Goal: Information Seeking & Learning: Compare options

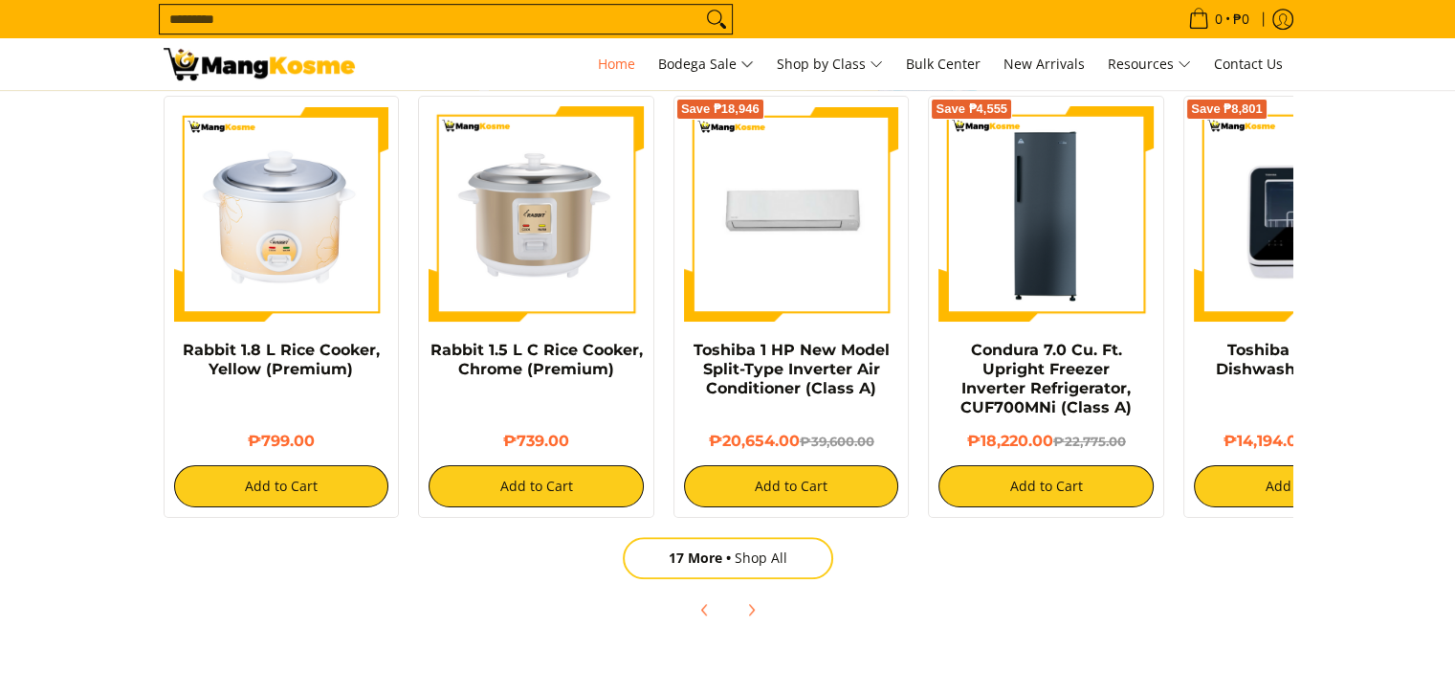
scroll to position [1244, 0]
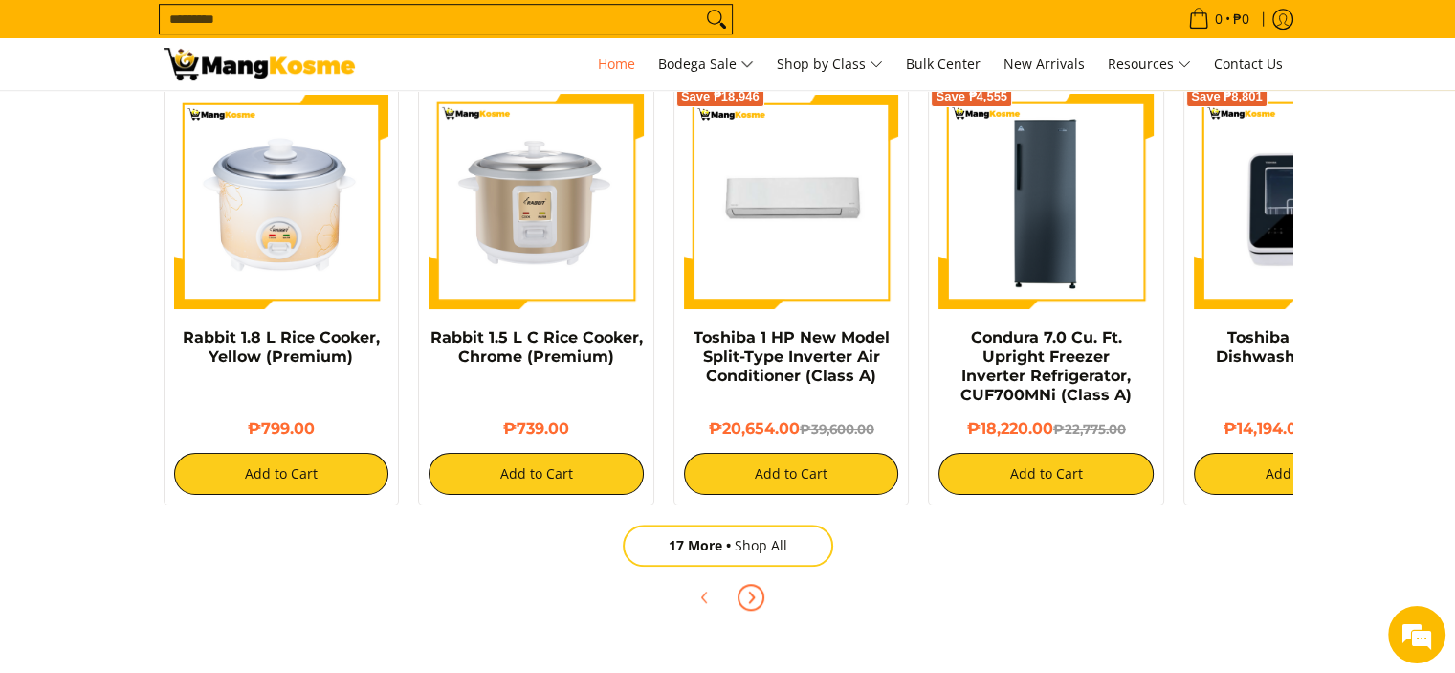
click at [755, 600] on icon "Next" at bounding box center [750, 596] width 15 height 15
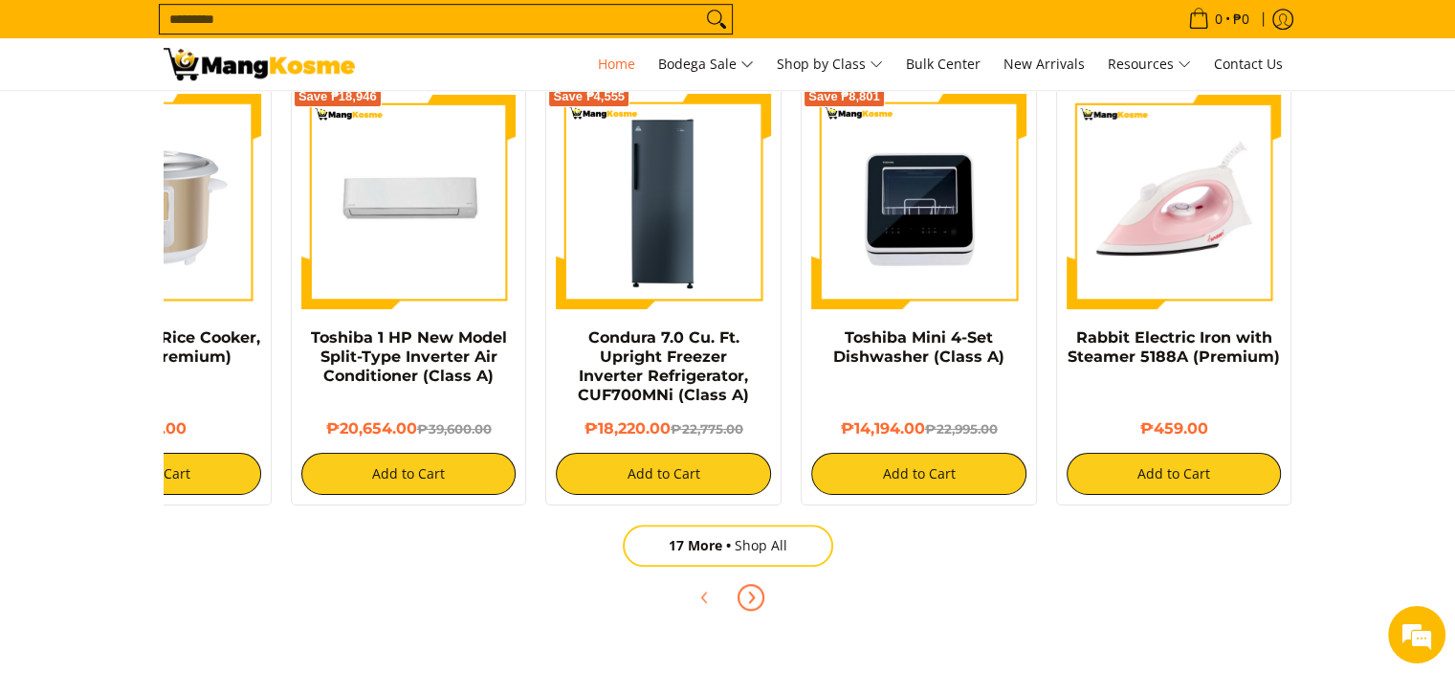
scroll to position [0, 761]
click at [762, 596] on span "Next" at bounding box center [751, 597] width 23 height 23
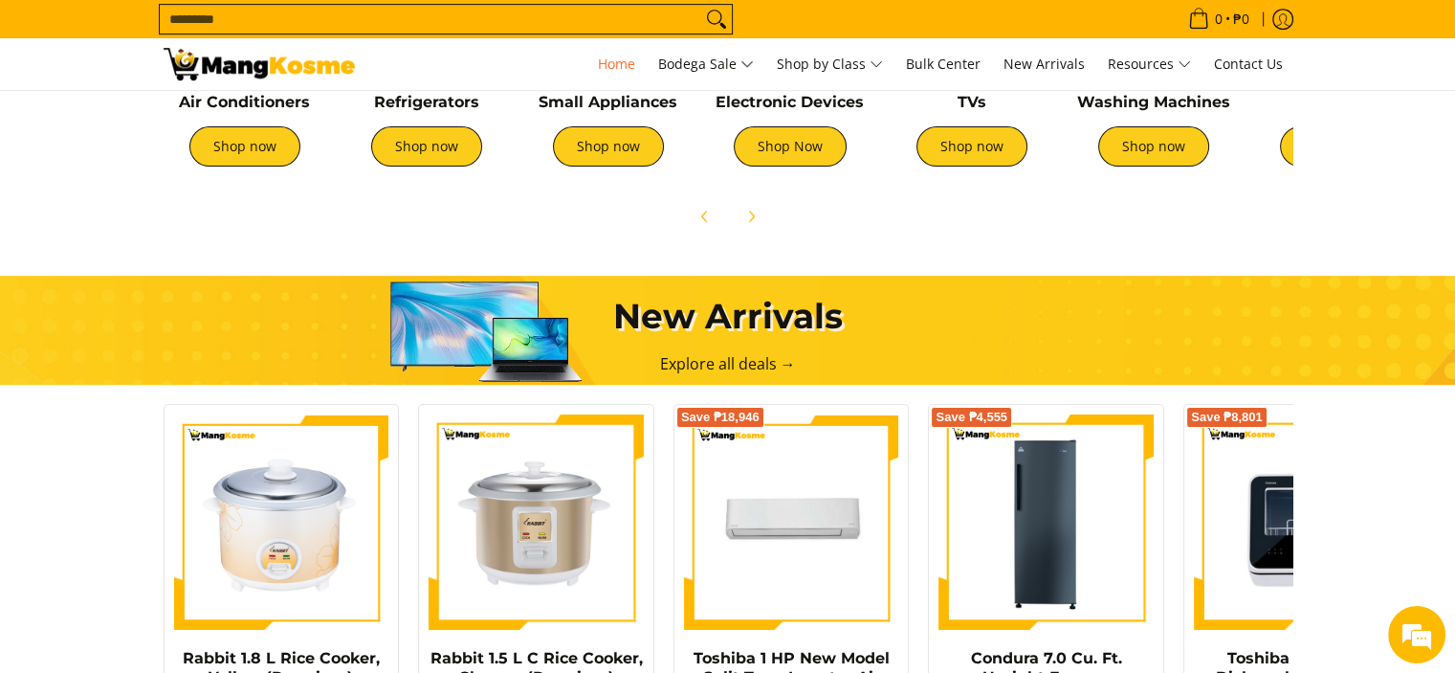
scroll to position [670, 0]
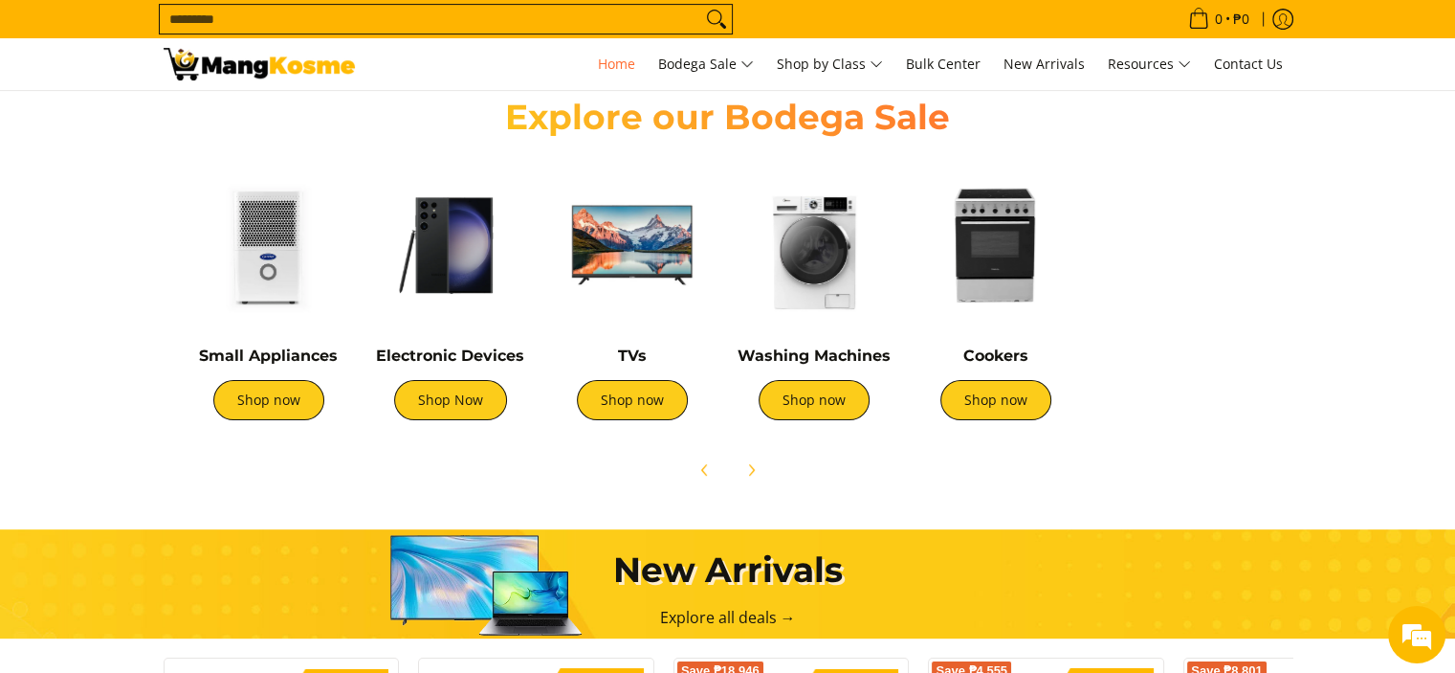
drag, startPoint x: 666, startPoint y: 278, endPoint x: 318, endPoint y: 294, distance: 348.6
click at [317, 295] on img at bounding box center [269, 245] width 163 height 163
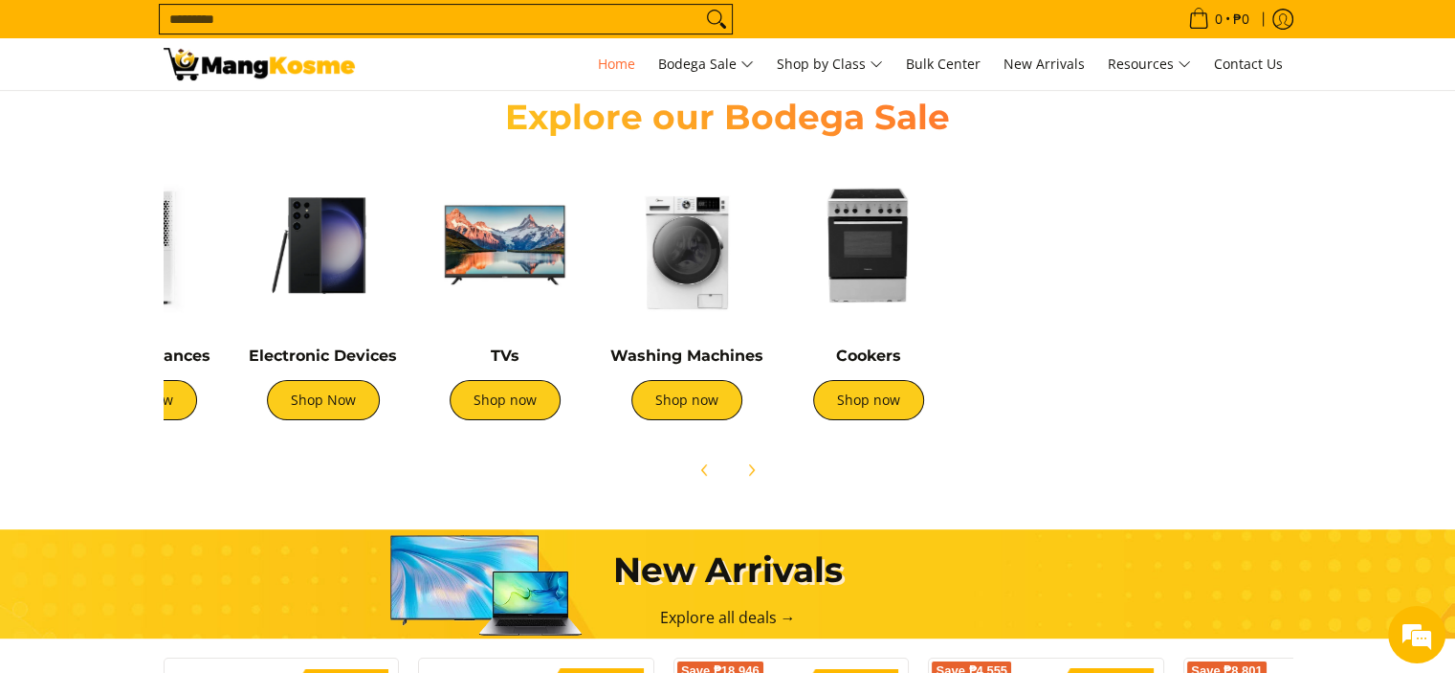
drag, startPoint x: 787, startPoint y: 288, endPoint x: 686, endPoint y: 293, distance: 100.6
click at [666, 298] on img at bounding box center [687, 245] width 163 height 163
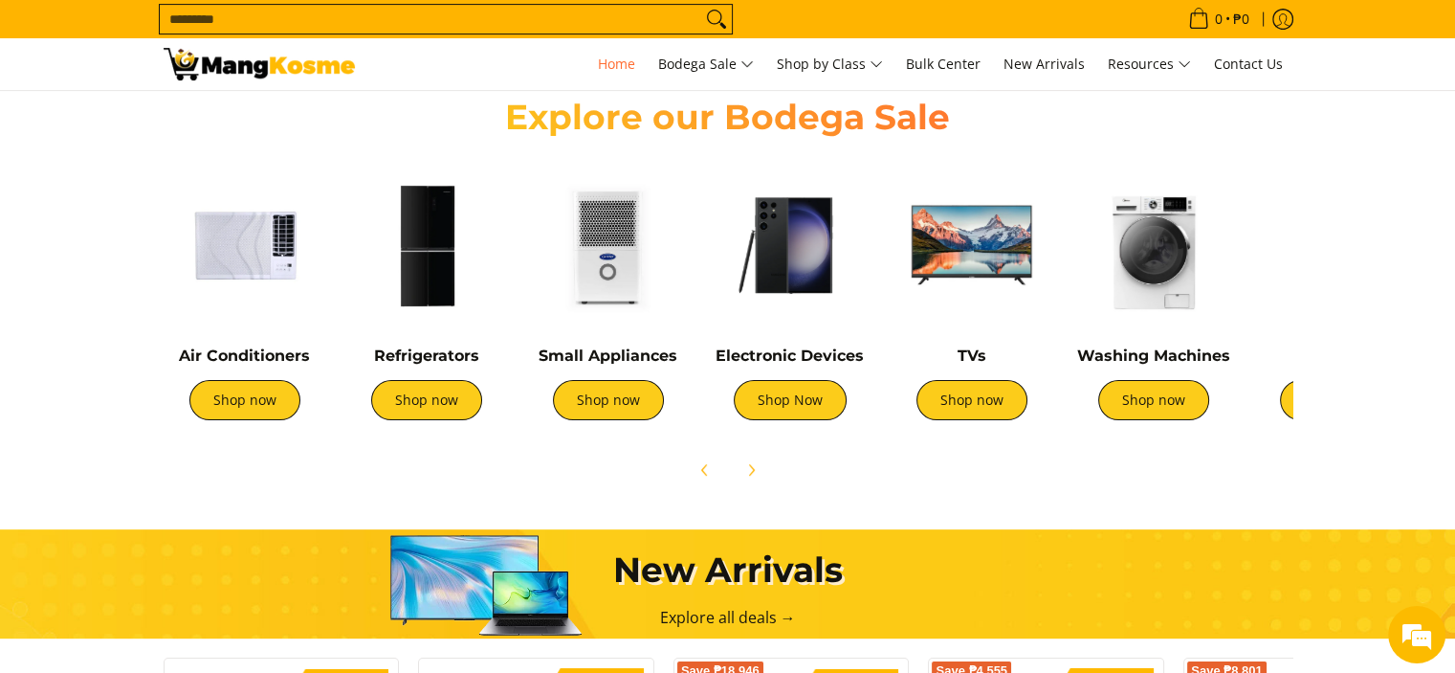
scroll to position [0, 2281]
click at [1378, 212] on section "Explore our Bodega Sale Air Conditioners Shop now Refrigerators Shop now" at bounding box center [727, 283] width 1455 height 432
click at [747, 477] on span "Next" at bounding box center [751, 469] width 23 height 23
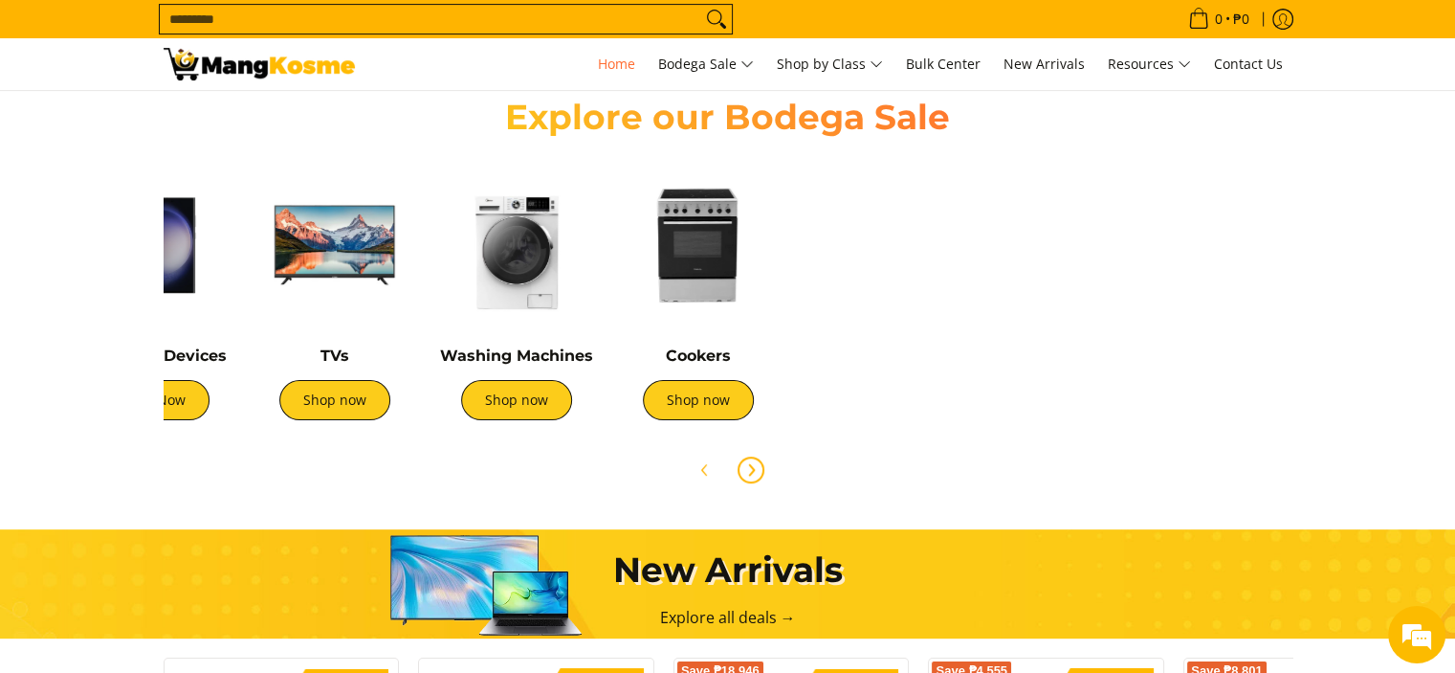
scroll to position [0, 0]
click at [524, 397] on link "Shop now" at bounding box center [516, 400] width 111 height 40
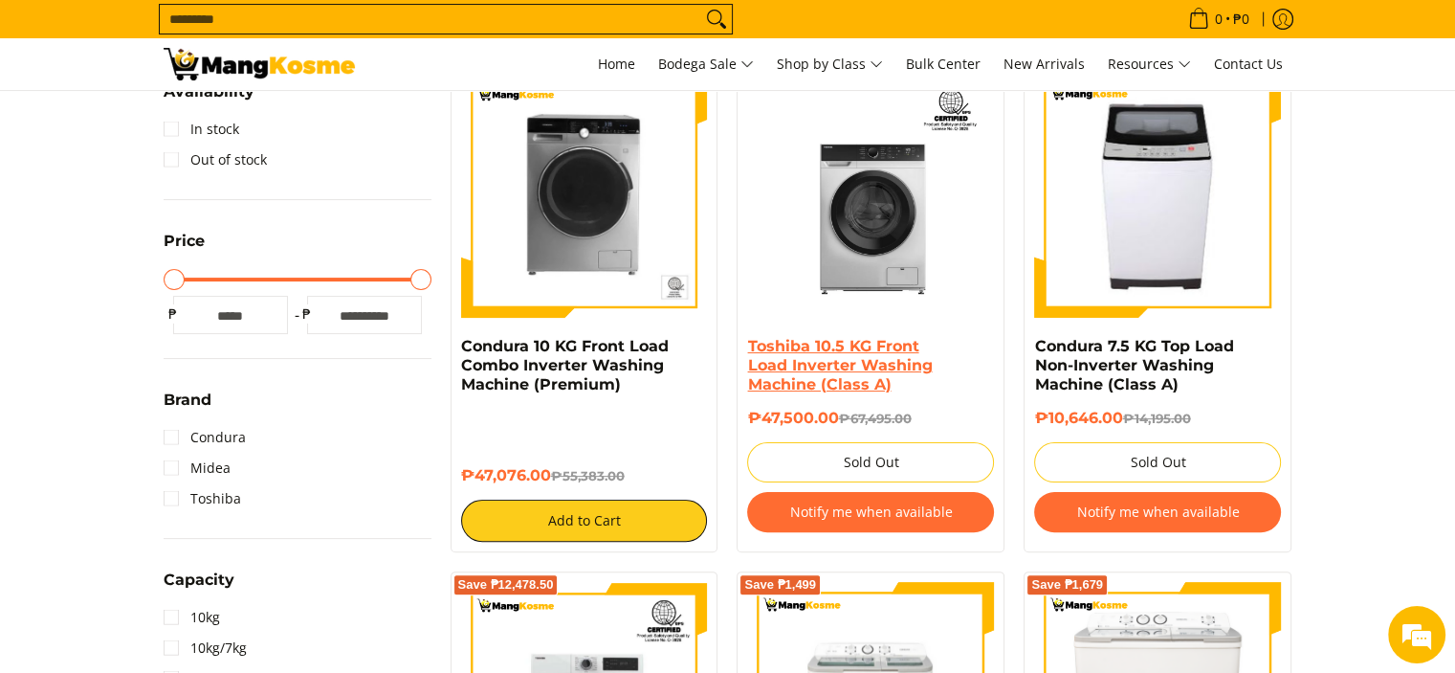
scroll to position [478, 0]
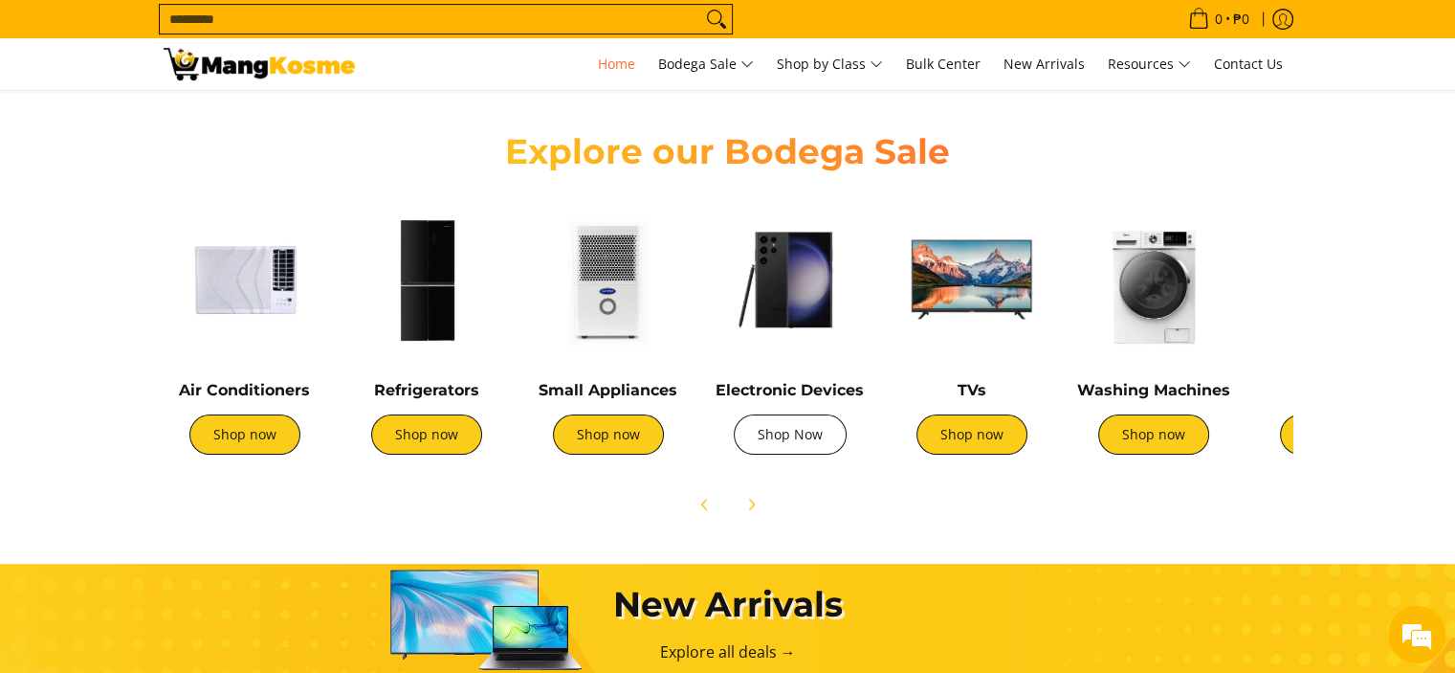
scroll to position [670, 0]
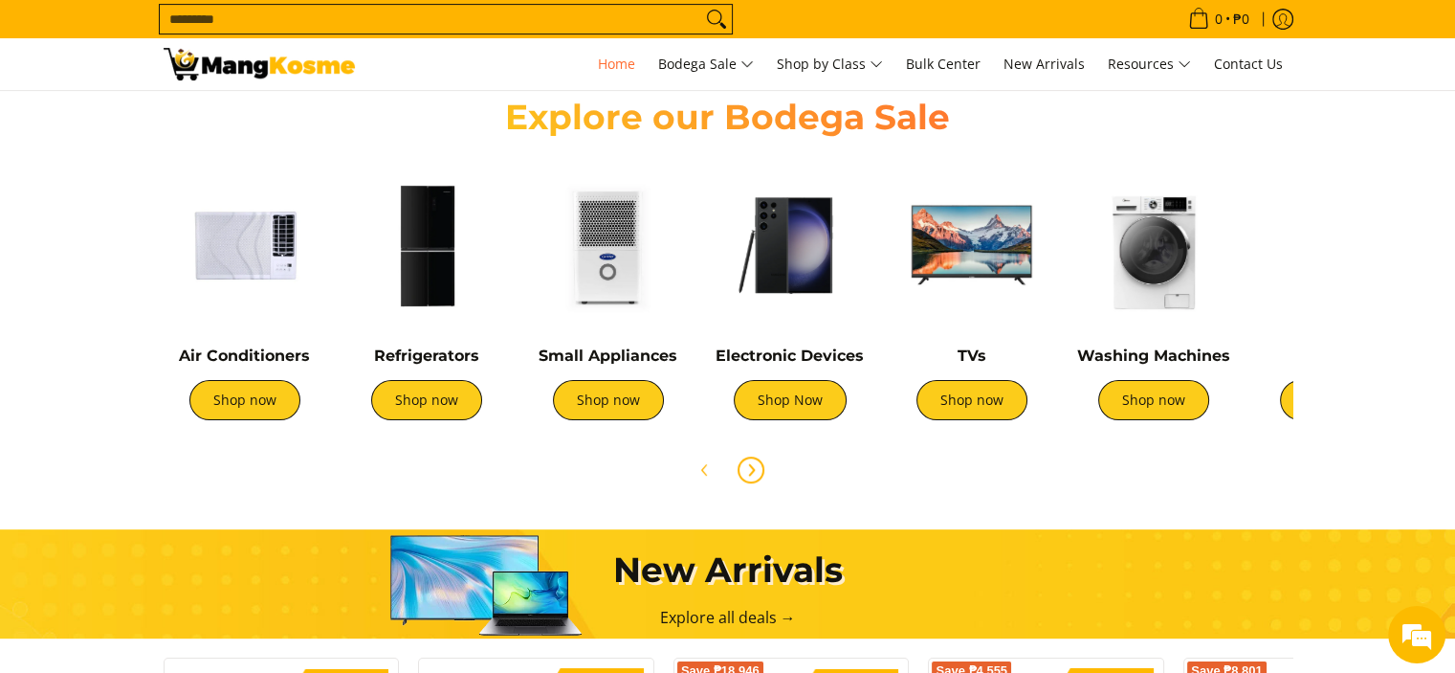
click at [754, 469] on icon "Next" at bounding box center [751, 469] width 5 height 11
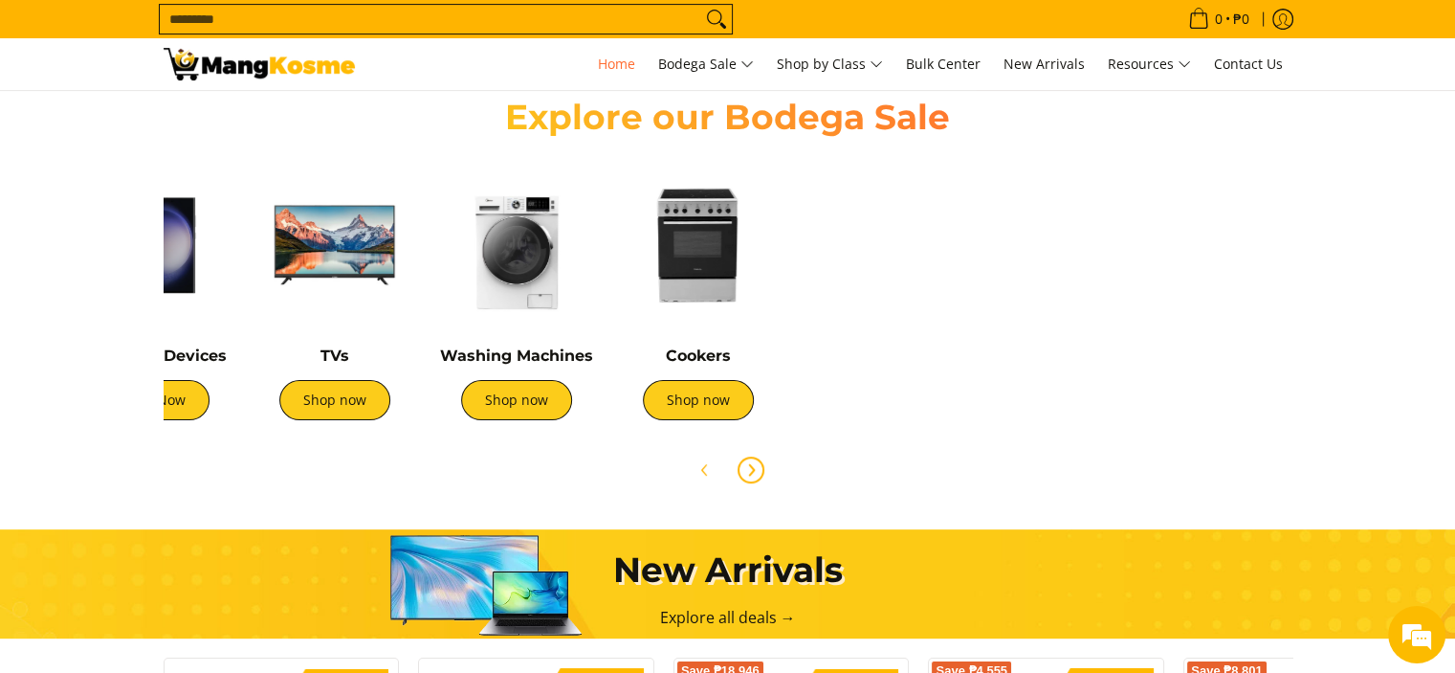
scroll to position [0, 637]
click at [699, 466] on icon "Previous" at bounding box center [705, 469] width 15 height 15
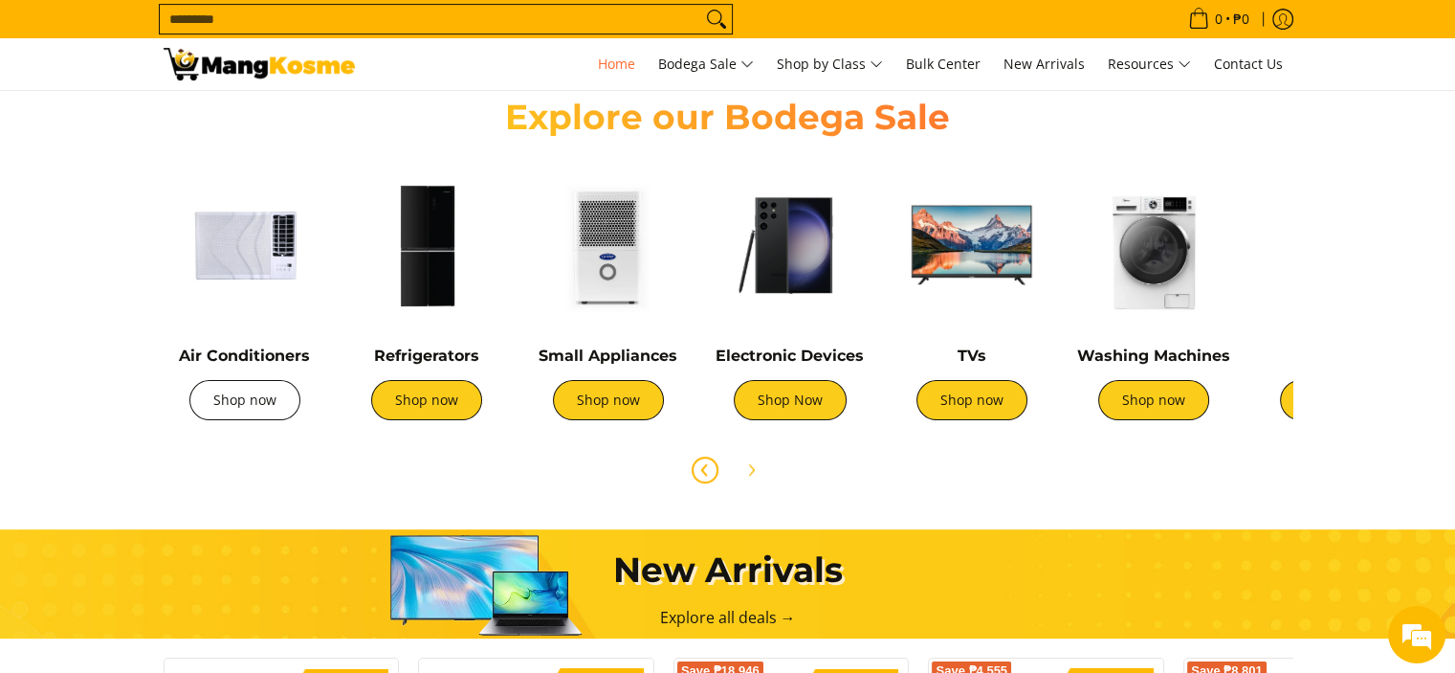
scroll to position [0, 115]
click at [245, 394] on link "Shop now" at bounding box center [244, 400] width 111 height 40
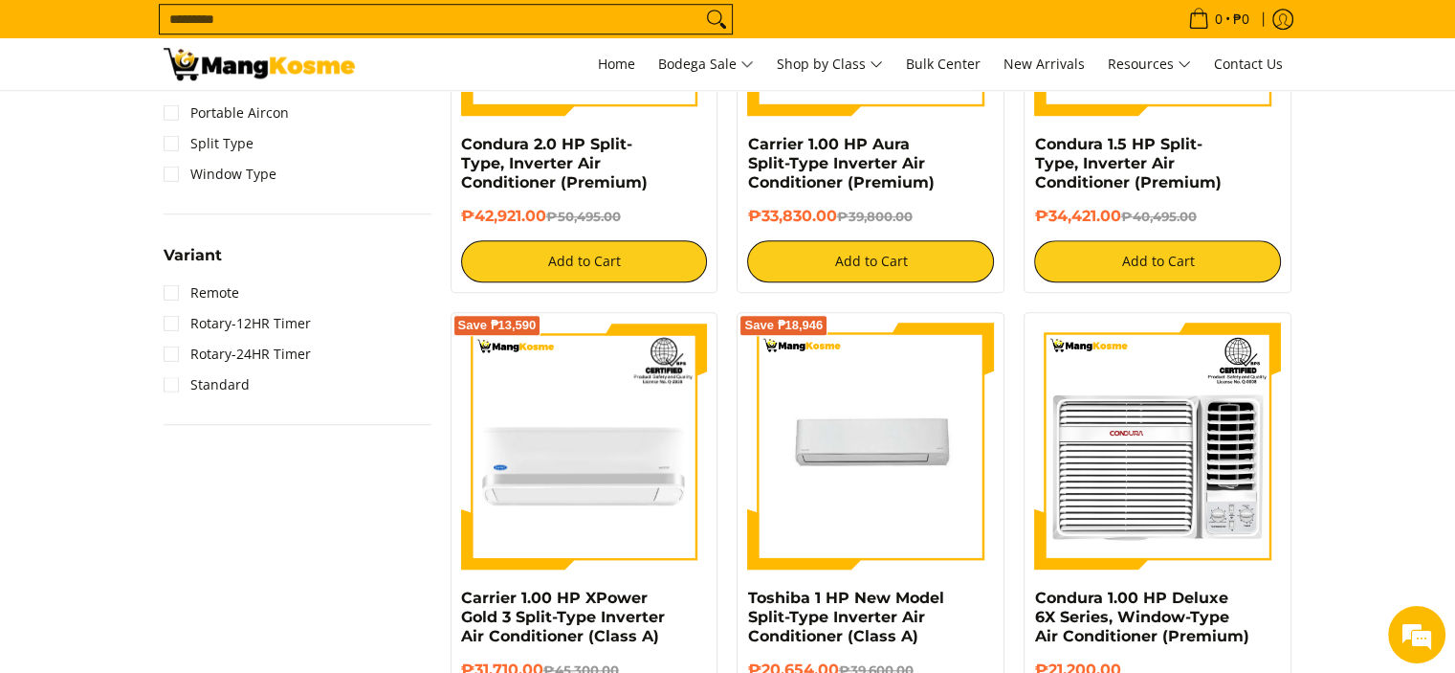
scroll to position [1244, 0]
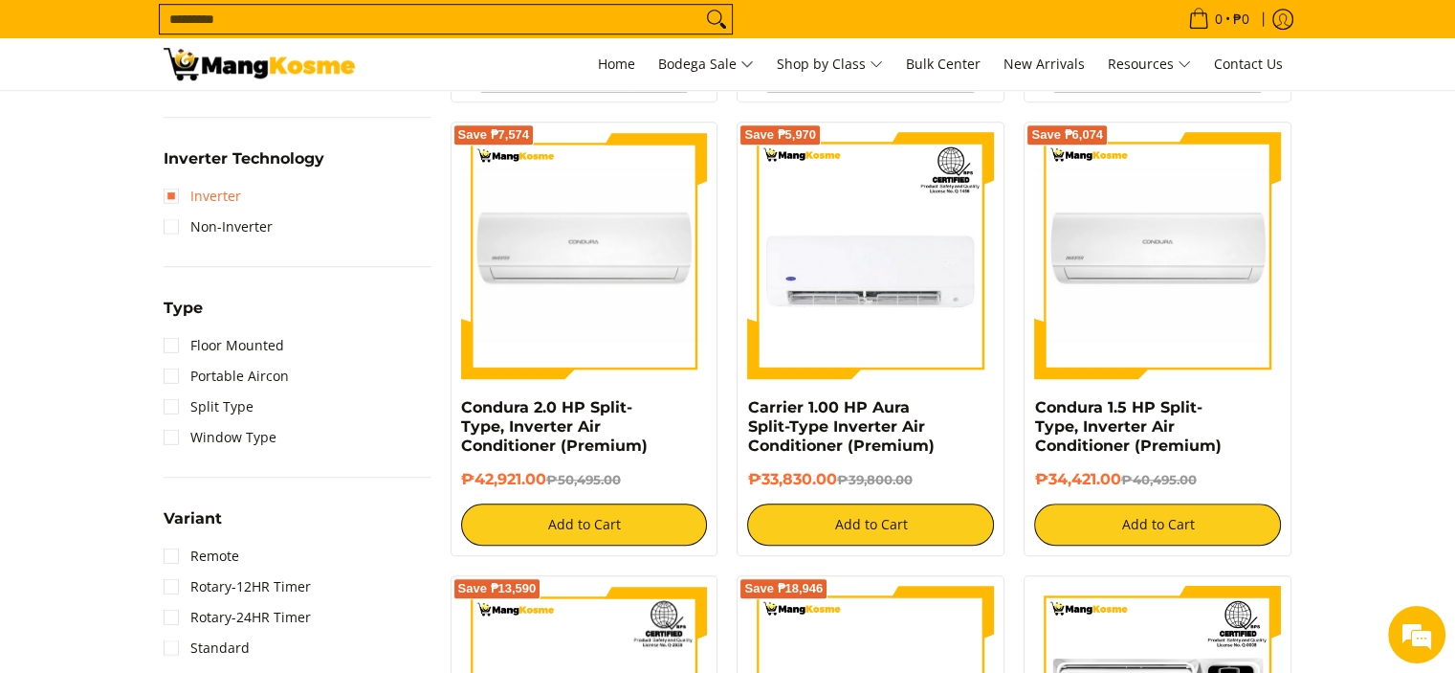
click at [201, 188] on link "Inverter" at bounding box center [203, 196] width 78 height 31
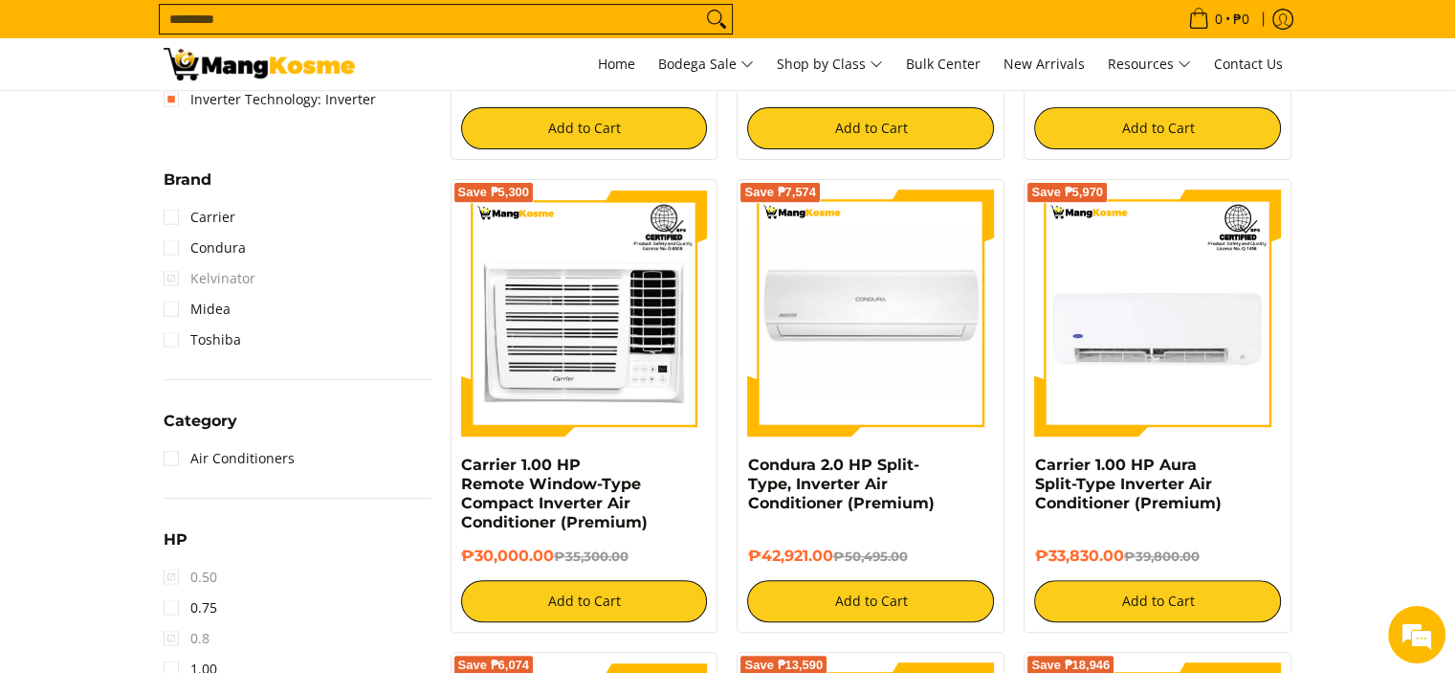
scroll to position [747, 0]
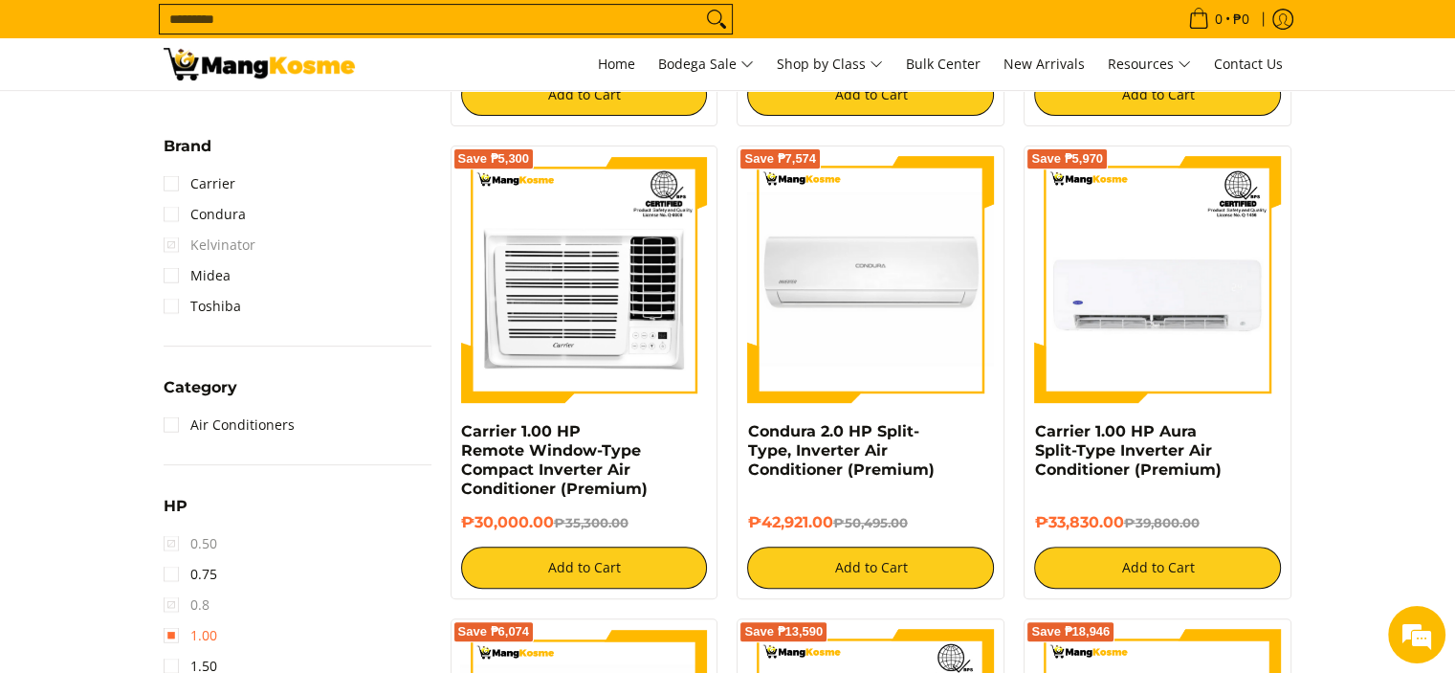
click at [168, 638] on link "1.00" at bounding box center [191, 635] width 54 height 31
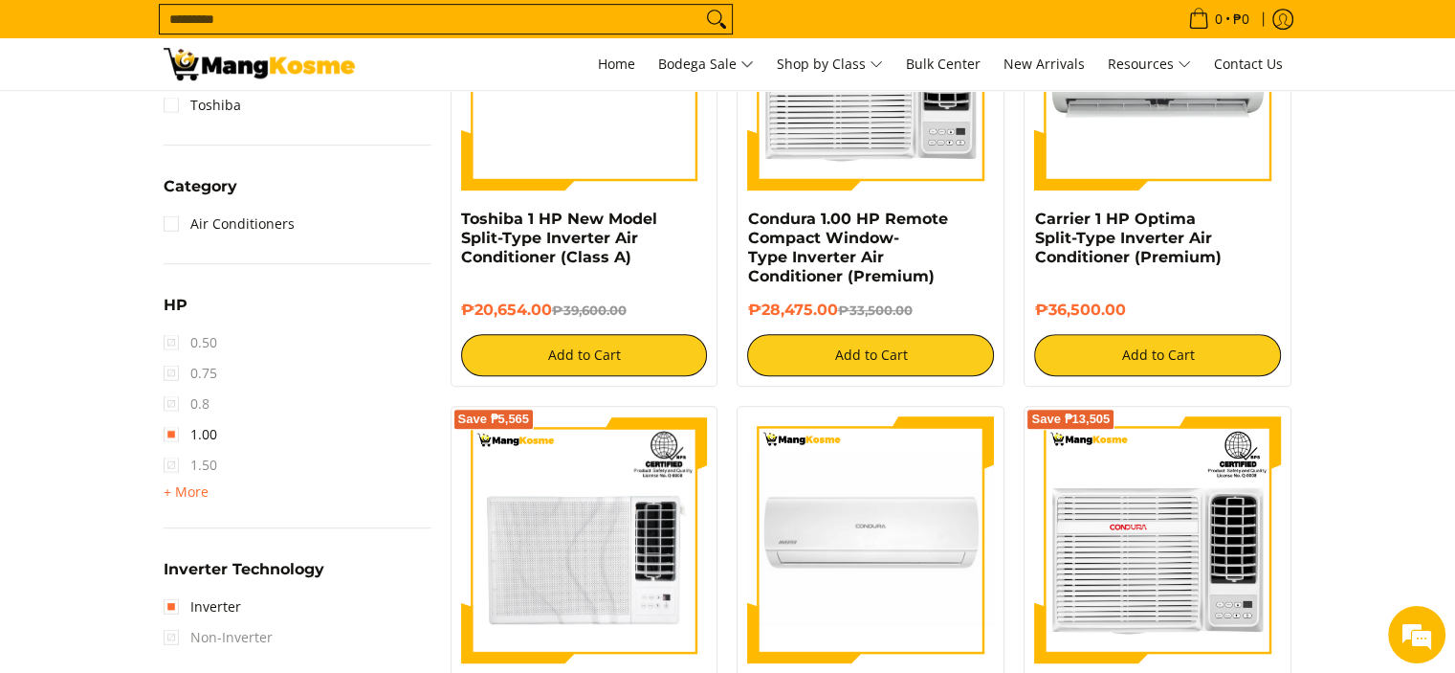
scroll to position [747, 0]
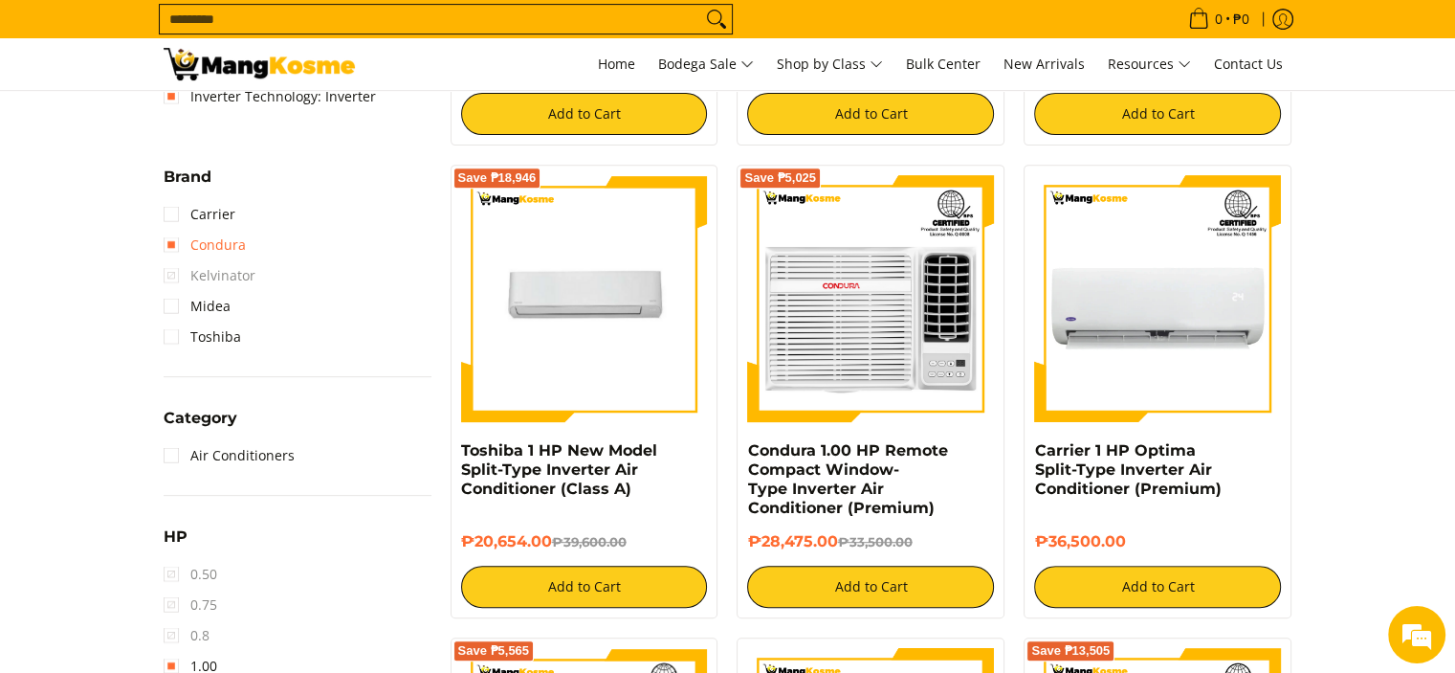
click at [209, 248] on link "Condura" at bounding box center [205, 245] width 82 height 31
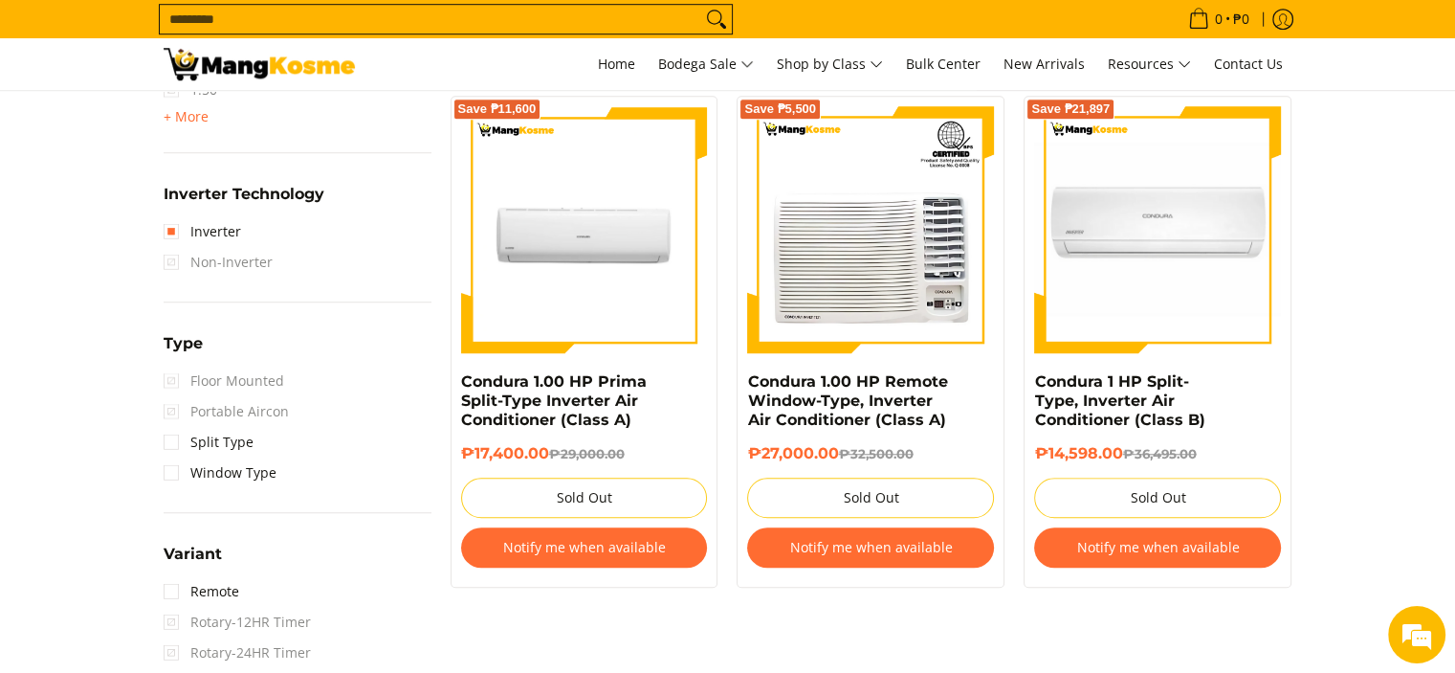
scroll to position [1417, 0]
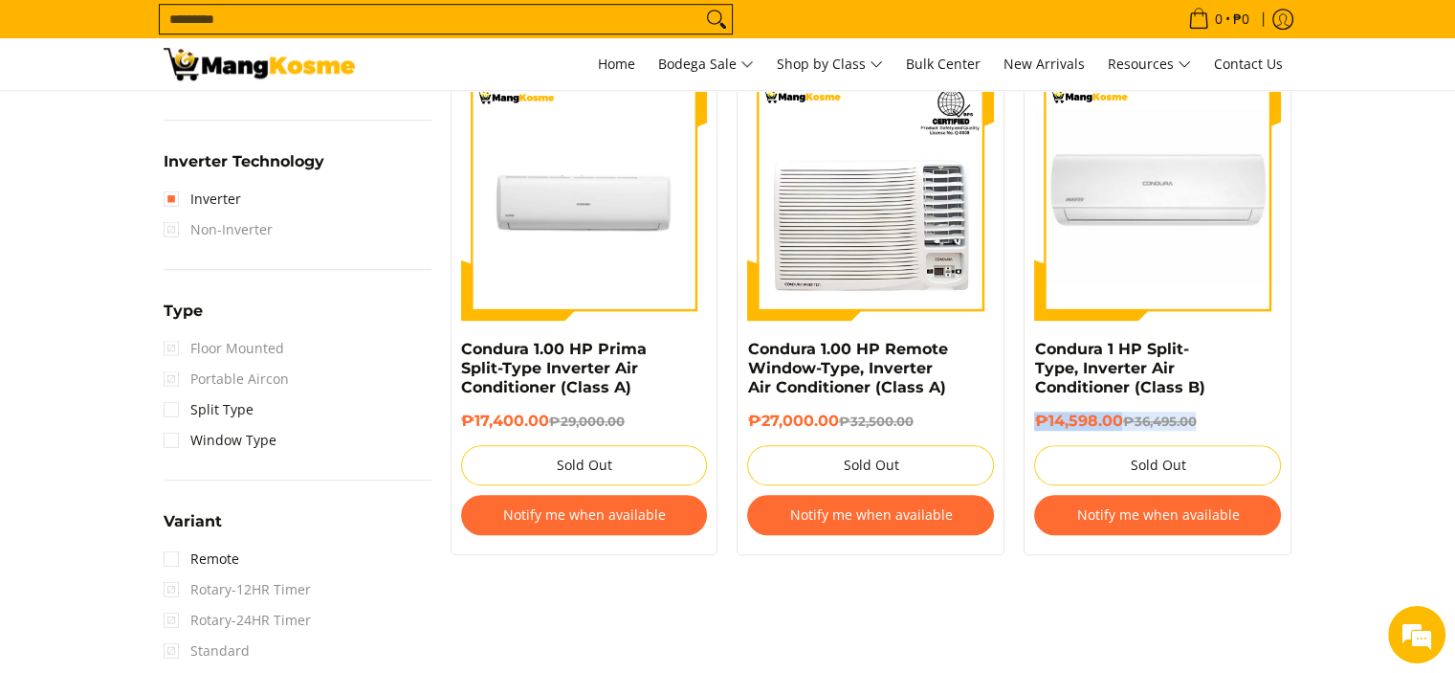
drag, startPoint x: 1040, startPoint y: 425, endPoint x: 1216, endPoint y: 420, distance: 176.1
click at [1216, 420] on h6 "₱14,598.00 ₱36,495.00" at bounding box center [1157, 420] width 247 height 19
click at [1238, 420] on h6 "₱14,598.00 ₱36,495.00" at bounding box center [1157, 420] width 247 height 19
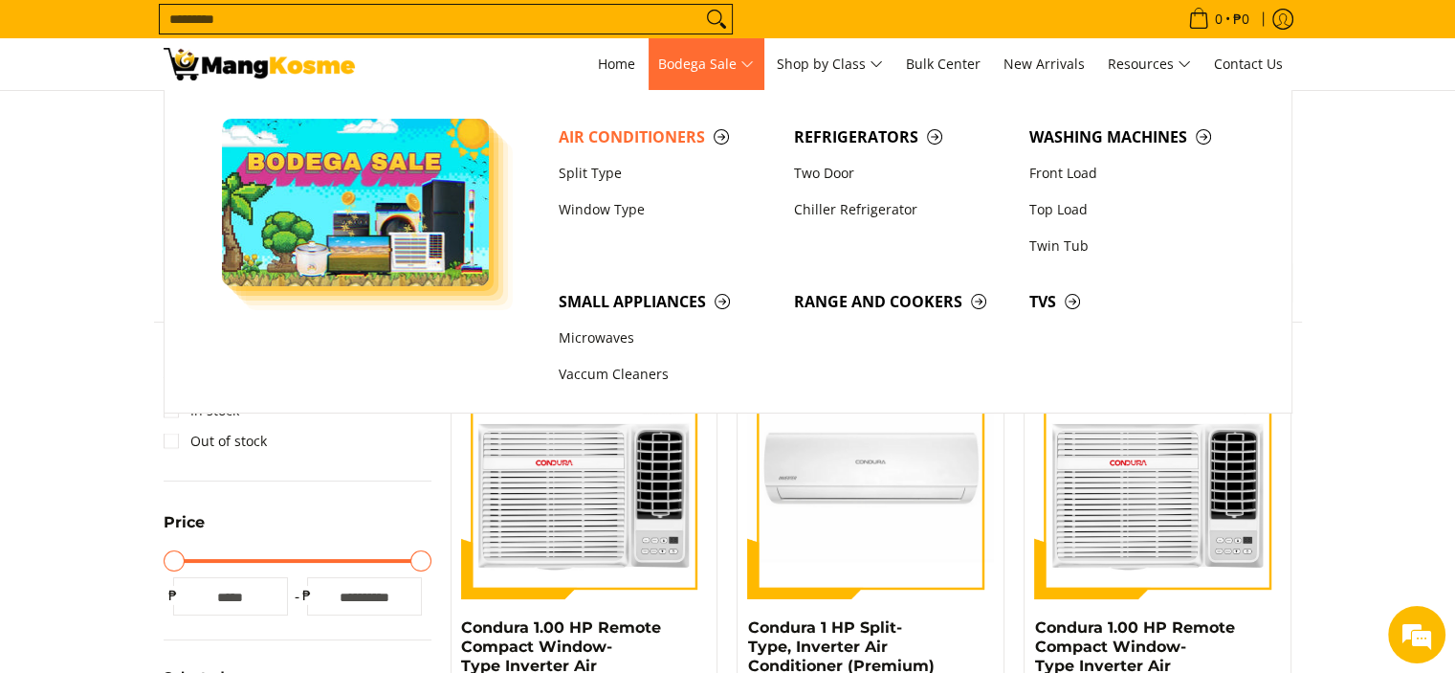
scroll to position [96, 0]
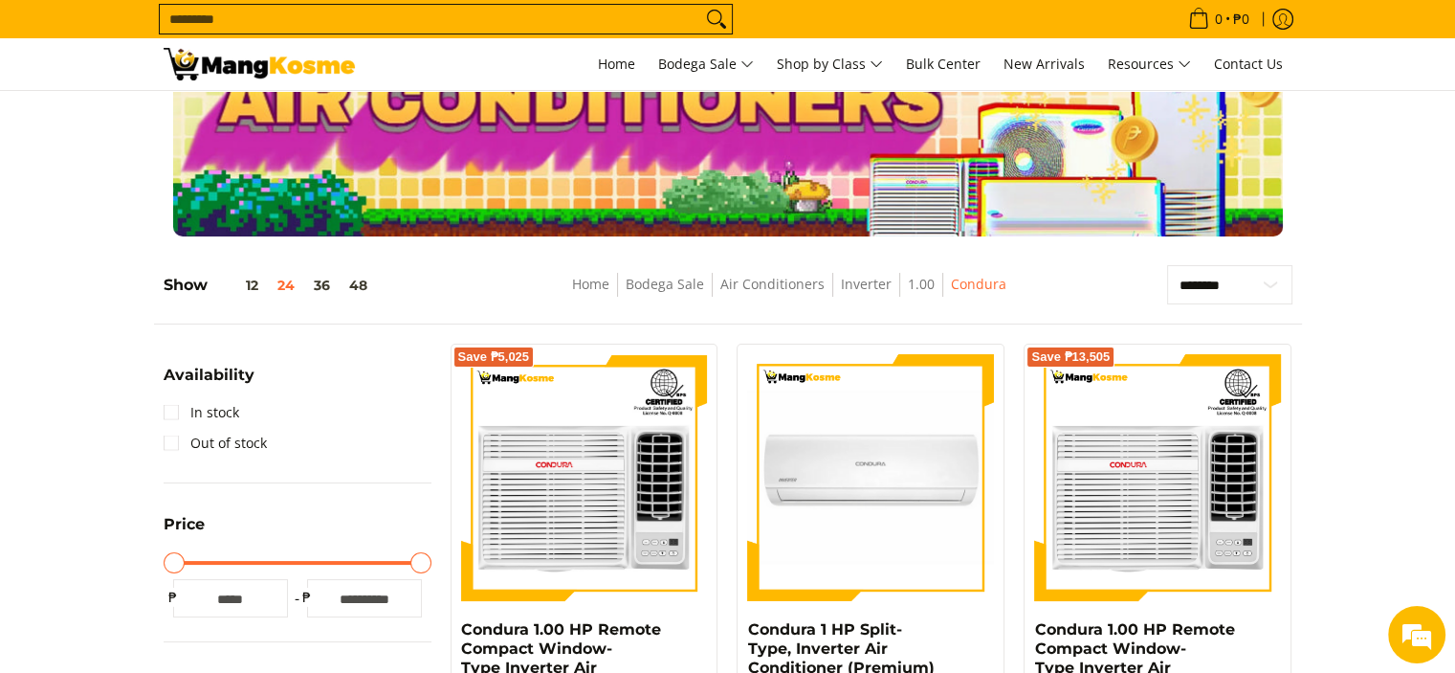
click at [241, 69] on img at bounding box center [259, 64] width 191 height 33
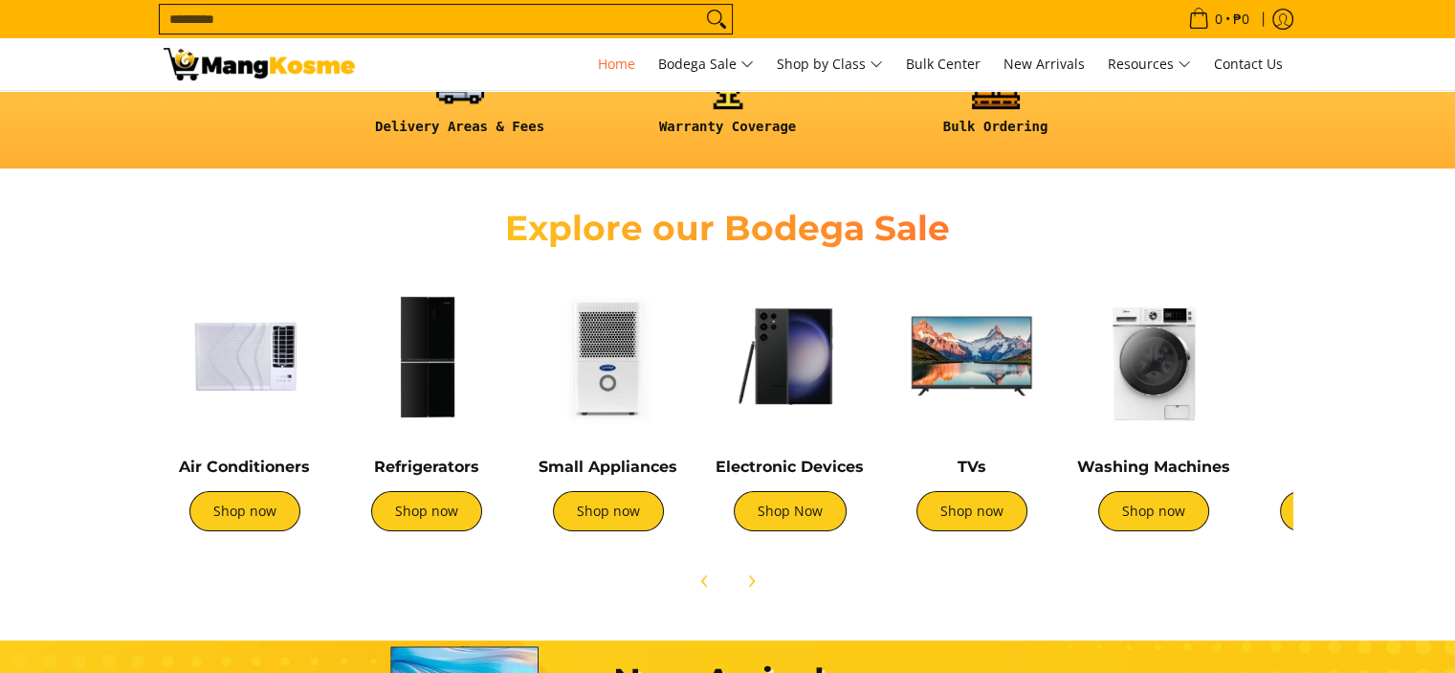
scroll to position [574, 0]
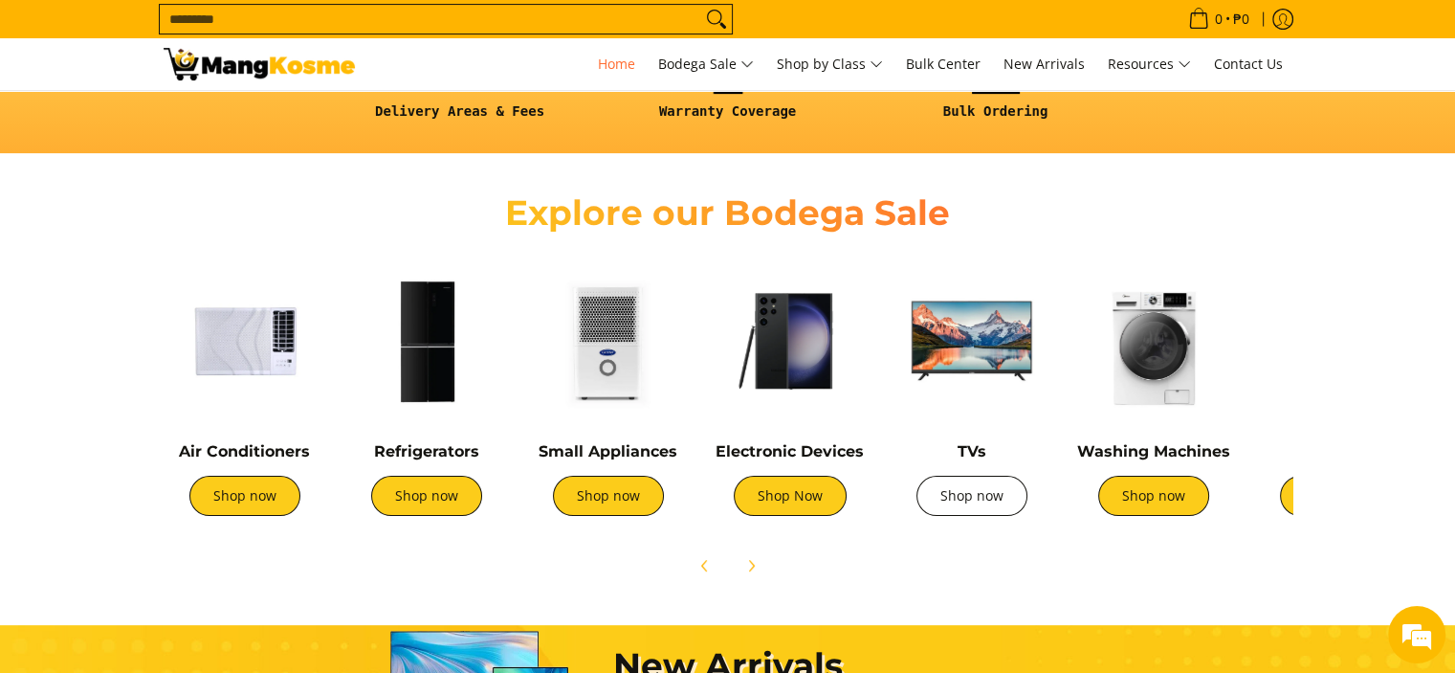
click at [988, 495] on link "Shop now" at bounding box center [972, 496] width 111 height 40
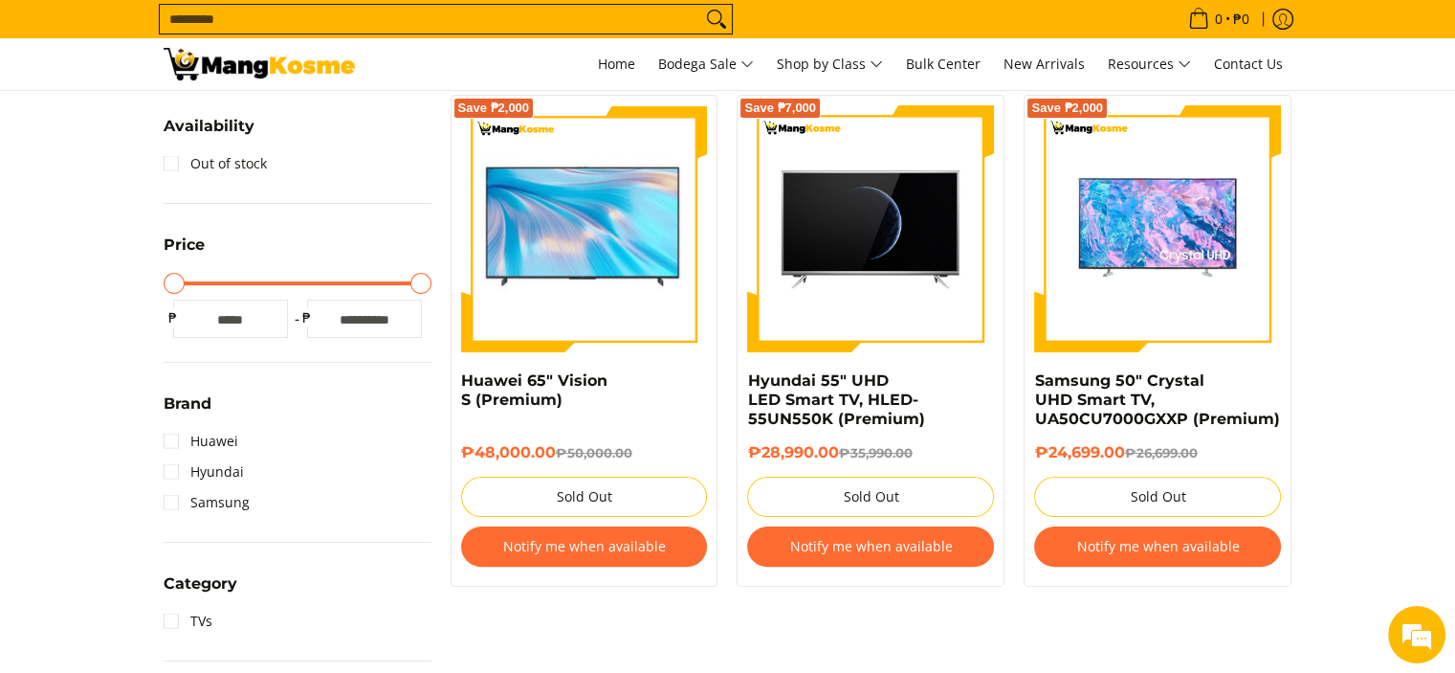
scroll to position [383, 0]
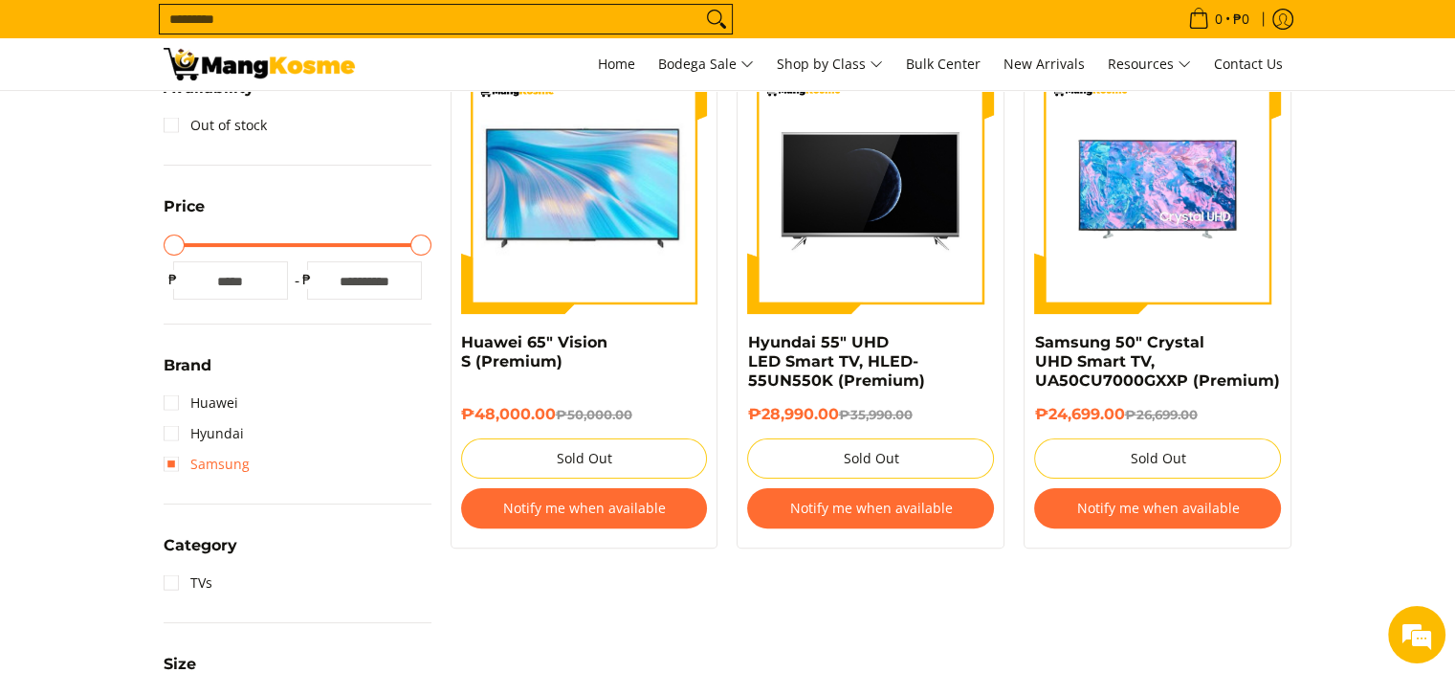
click at [215, 464] on link "Samsung" at bounding box center [207, 464] width 86 height 31
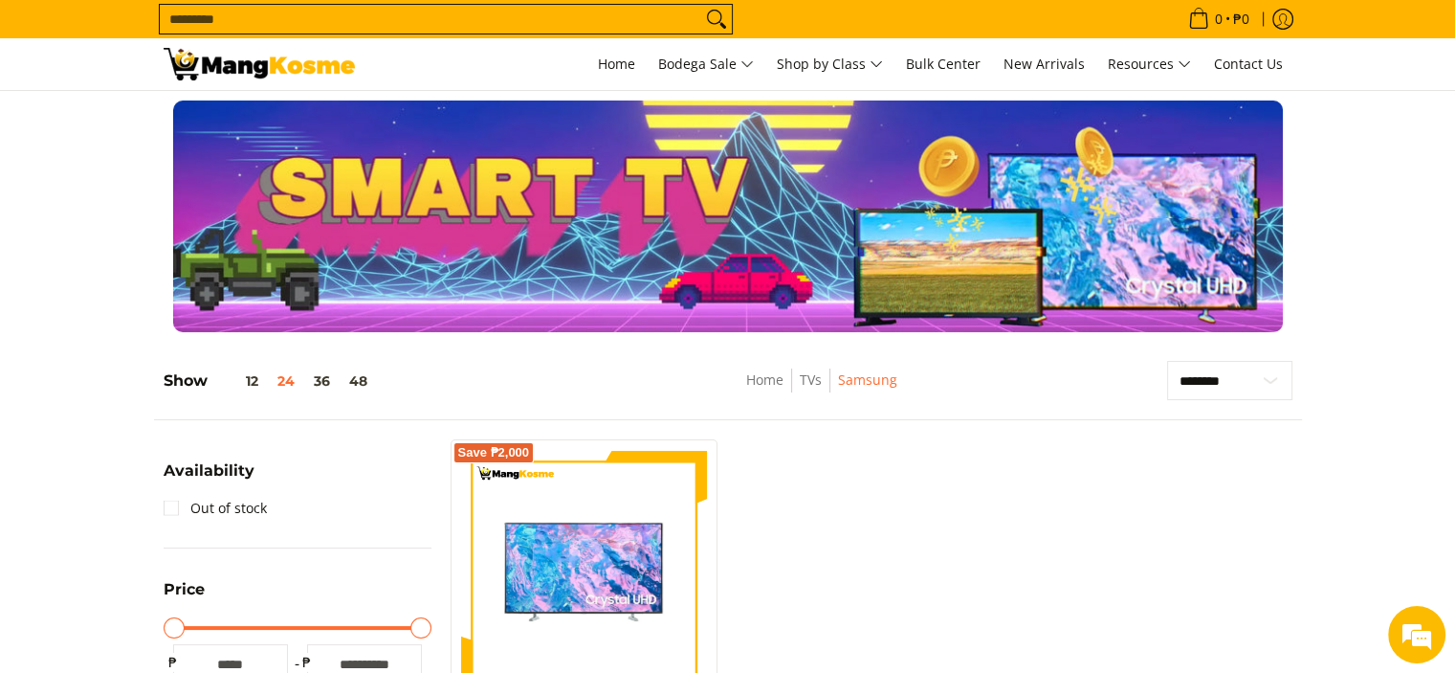
click at [277, 87] on link at bounding box center [259, 64] width 191 height 52
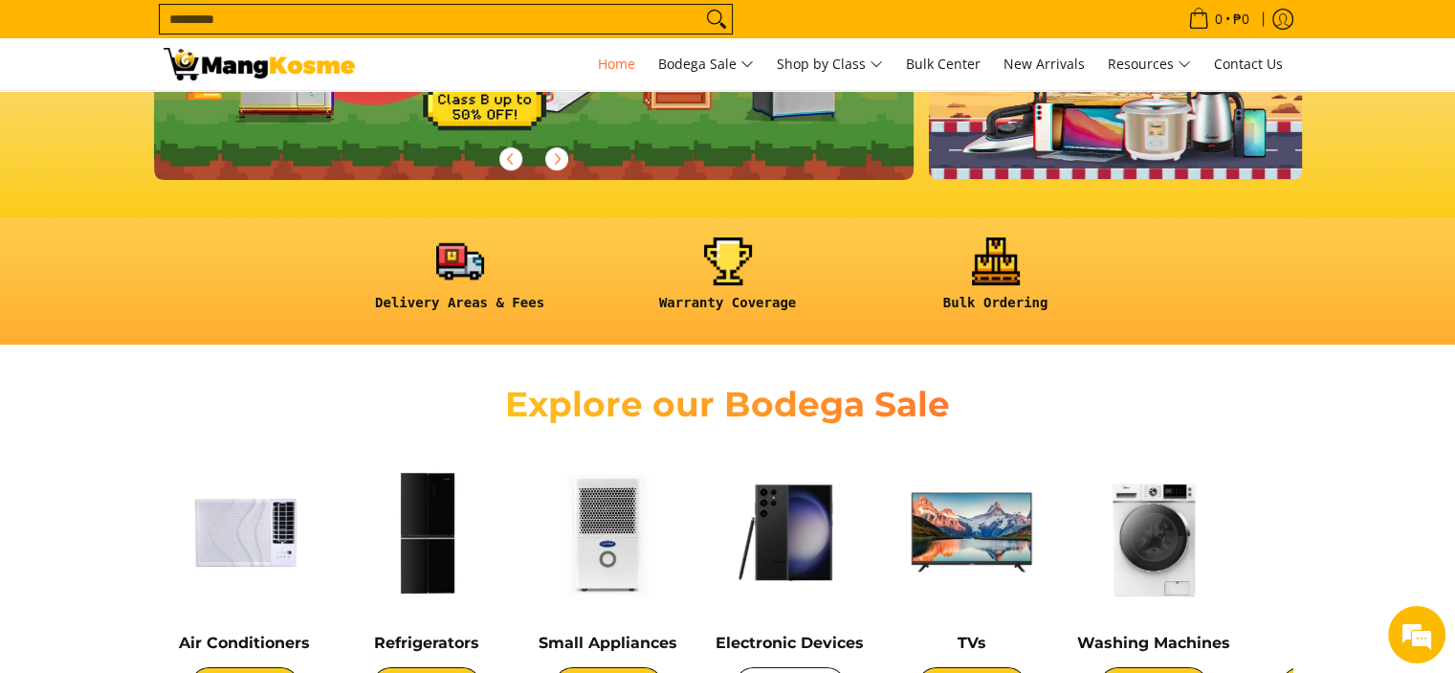
scroll to position [0, 3104]
